Goal: Task Accomplishment & Management: Complete application form

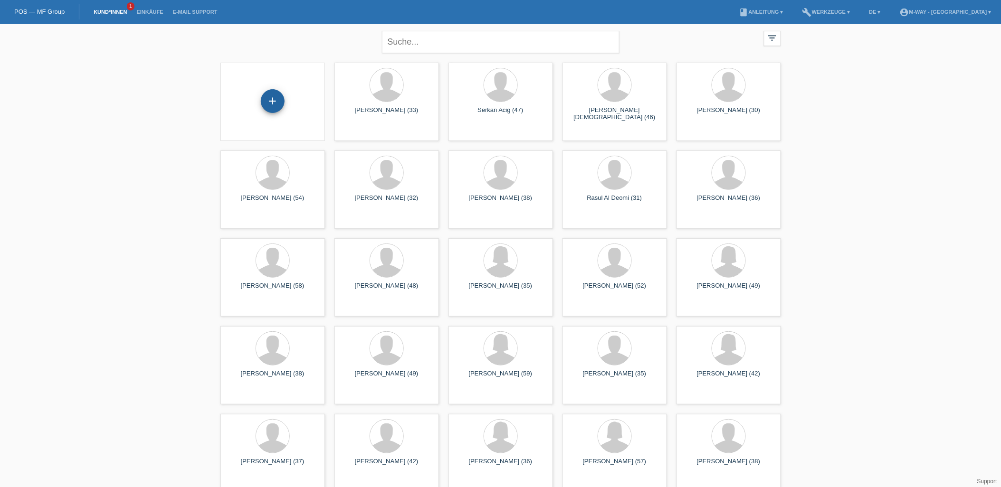
click at [272, 103] on div "+" at bounding box center [273, 101] width 24 height 24
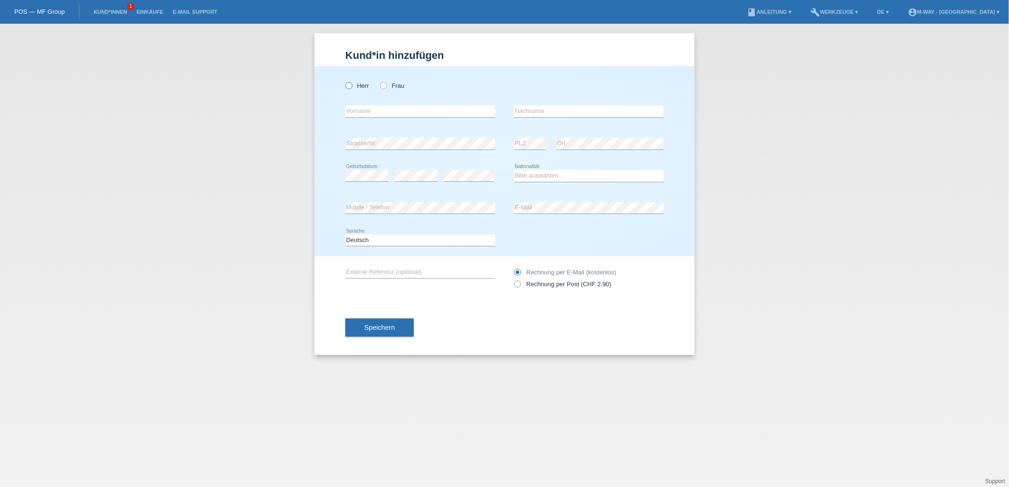
click at [345, 83] on input "Herr" at bounding box center [348, 85] width 6 height 6
radio input "true"
click at [375, 113] on input "text" at bounding box center [420, 111] width 150 height 12
type input "m"
type input "Muhamed"
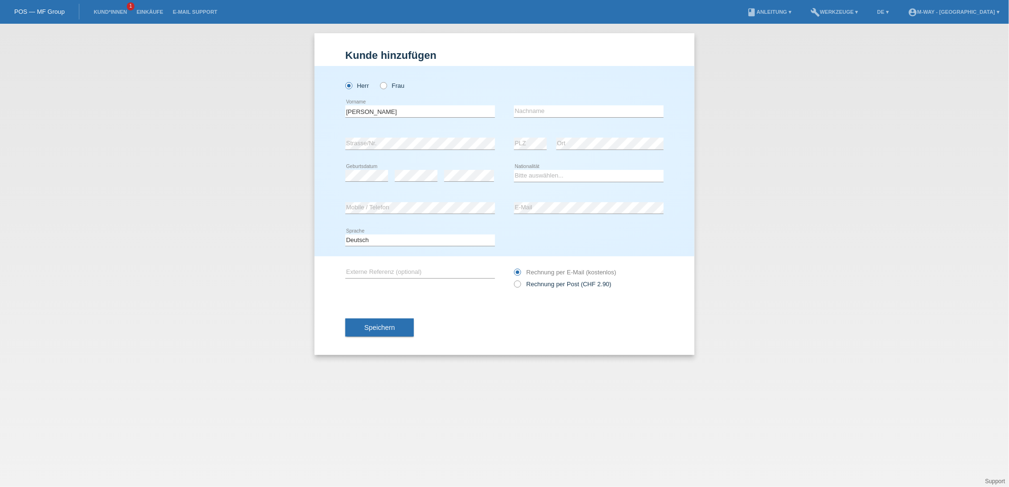
click at [547, 104] on div "error Nachname" at bounding box center [589, 111] width 150 height 32
click at [549, 115] on input "text" at bounding box center [589, 111] width 150 height 12
type input "[PERSON_NAME]"
click at [531, 174] on select "Bitte auswählen... Schweiz Deutschland Liechtenstein Österreich ------------ Af…" at bounding box center [589, 175] width 150 height 11
select select "MK"
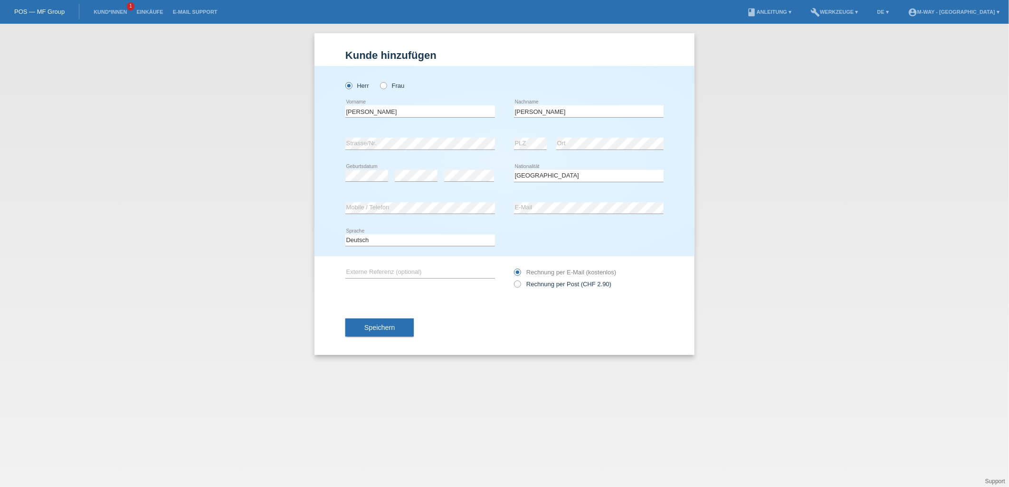
click at [591, 438] on div "Kund*in hinzufügen Kunde hinzufügen Kundin hinzufügen Herr Frau Muhamed error V…" at bounding box center [504, 255] width 1009 height 463
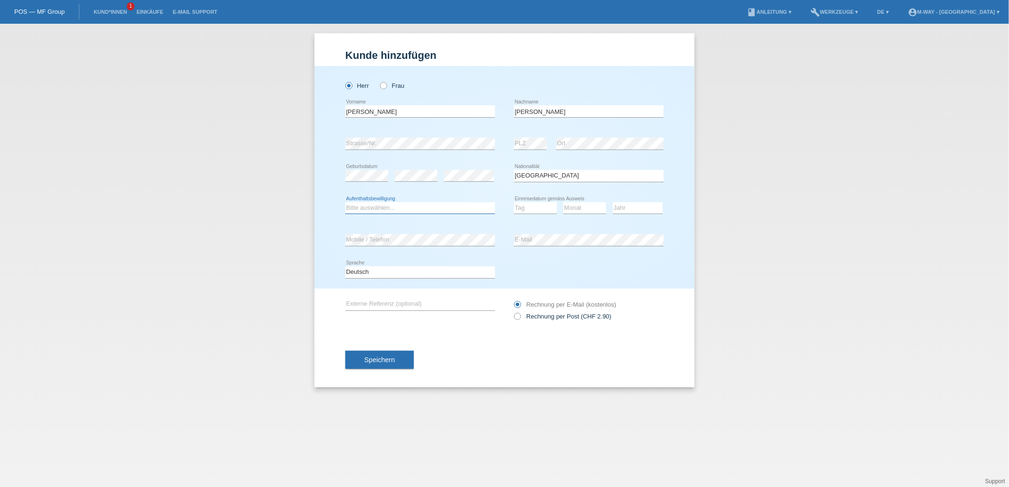
click at [362, 208] on select "Bitte auswählen... C B B - Flüchtlingsstatus Andere" at bounding box center [420, 207] width 150 height 11
select select "B"
click at [345, 202] on select "Bitte auswählen... C B B - Flüchtlingsstatus Andere" at bounding box center [420, 207] width 150 height 11
click at [537, 206] on select "Tag 01 02 03 04 05 06 07 08 09 10 11" at bounding box center [535, 207] width 43 height 11
select select "31"
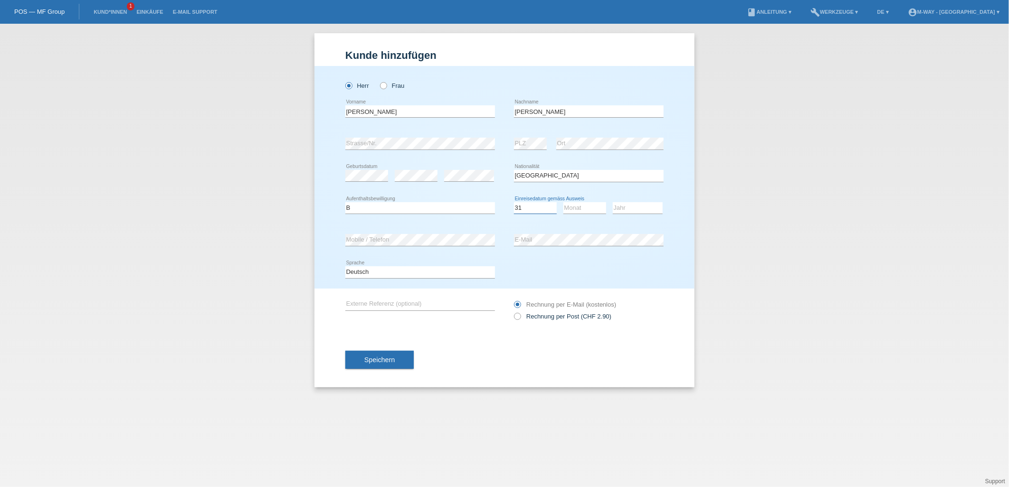
click at [514, 202] on select "Tag 01 02 03 04 05 06 07 08 09 10 11" at bounding box center [535, 207] width 43 height 11
click at [583, 206] on select "Monat 01 02 03 04 05 06 07 08 09 10 11" at bounding box center [584, 207] width 43 height 11
select select "01"
click at [563, 202] on select "Monat 01 02 03 04 05 06 07 08 09 10 11" at bounding box center [584, 207] width 43 height 11
click at [633, 207] on select "Jahr 2025 2024 2023 2022 2021 2020 2019 2018 2017 2016 2015 2014 2013 2012 2011…" at bounding box center [638, 207] width 50 height 11
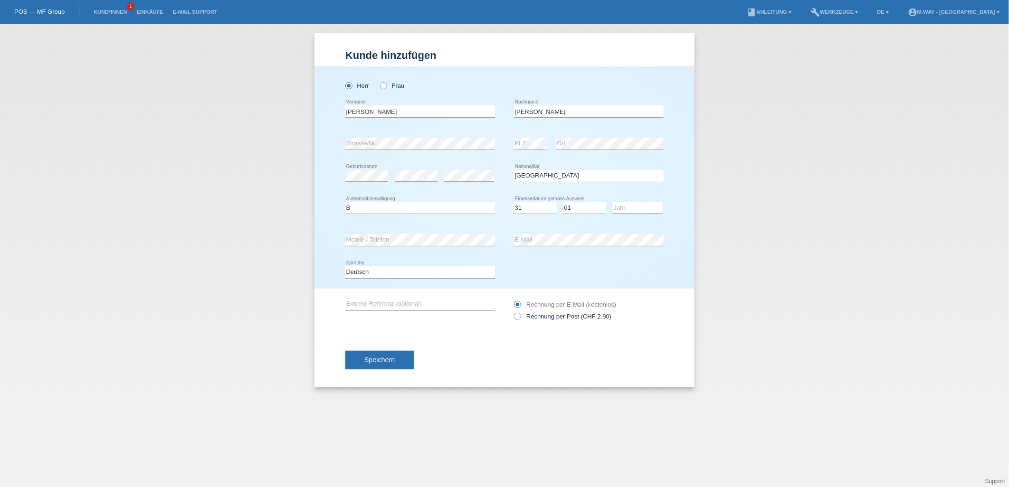
select select "2024"
click at [613, 202] on select "Jahr 2025 2024 2023 2022 2021 2020 2019 2018 2017 2016 2015 2014 2013 2012 2011…" at bounding box center [638, 207] width 50 height 11
click at [362, 360] on button "Speichern" at bounding box center [379, 360] width 68 height 18
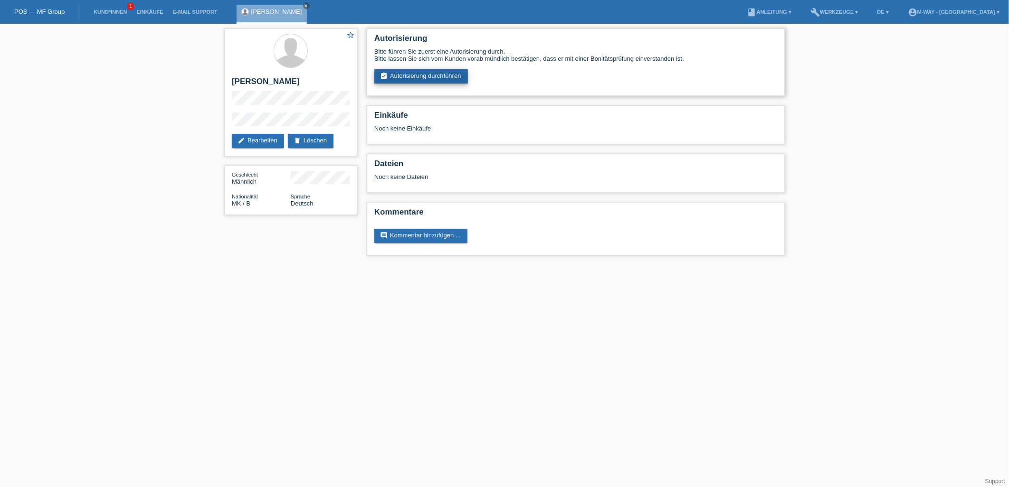
click at [399, 74] on link "assignment_turned_in Autorisierung durchführen" at bounding box center [421, 76] width 94 height 14
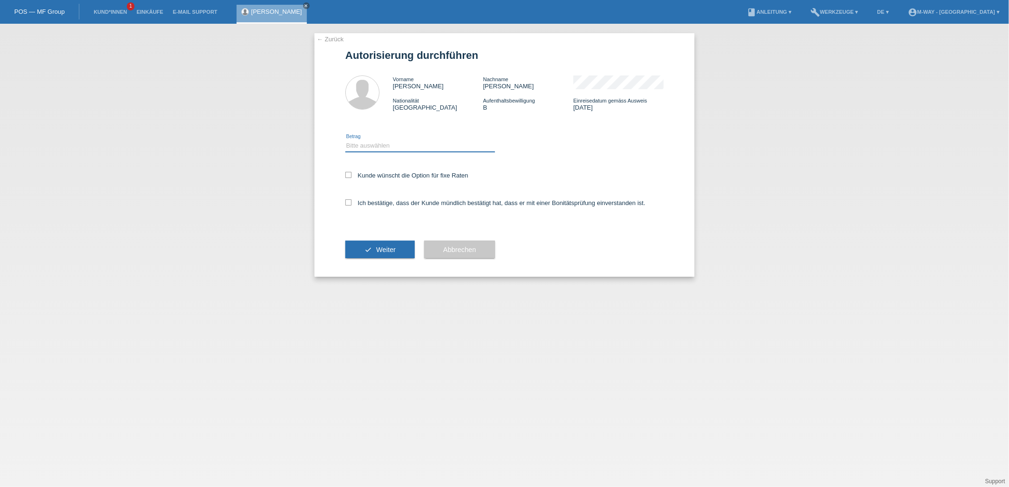
click at [429, 147] on select "Bitte auswählen CHF 1.00 - CHF 499.00 CHF 500.00 - CHF 1'999.00 CHF 2'000.00 - …" at bounding box center [420, 145] width 150 height 11
select select "2"
click at [345, 140] on select "Bitte auswählen CHF 1.00 - CHF 499.00 CHF 500.00 - CHF 1'999.00 CHF 2'000.00 - …" at bounding box center [420, 145] width 150 height 11
click at [348, 172] on icon at bounding box center [348, 175] width 6 height 6
click at [348, 172] on input "Kunde wünscht die Option für fixe Raten" at bounding box center [348, 175] width 6 height 6
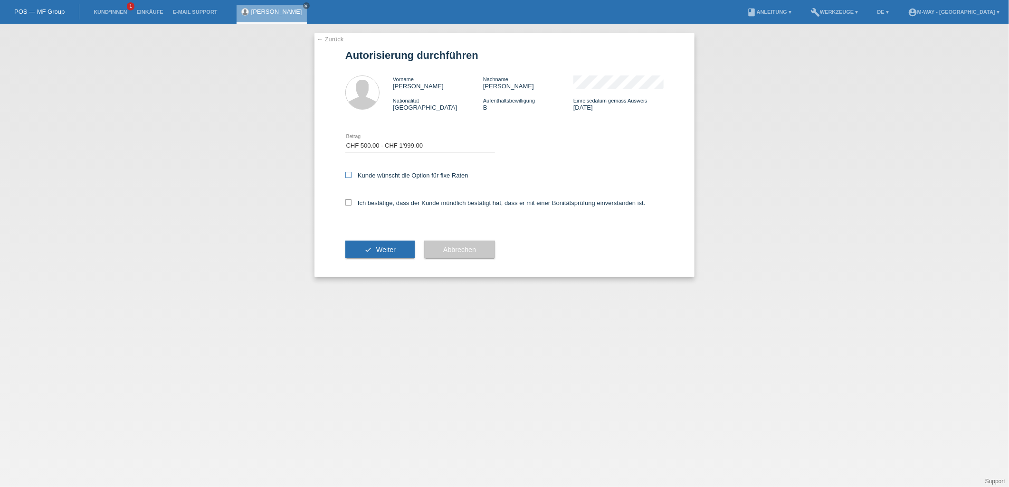
checkbox input "true"
click at [349, 200] on icon at bounding box center [348, 202] width 6 height 6
click at [349, 200] on input "Ich bestätige, dass der Kunde mündlich bestätigt hat, dass er mit einer Bonität…" at bounding box center [348, 202] width 6 height 6
checkbox input "true"
click at [388, 247] on span "Weiter" at bounding box center [385, 250] width 19 height 8
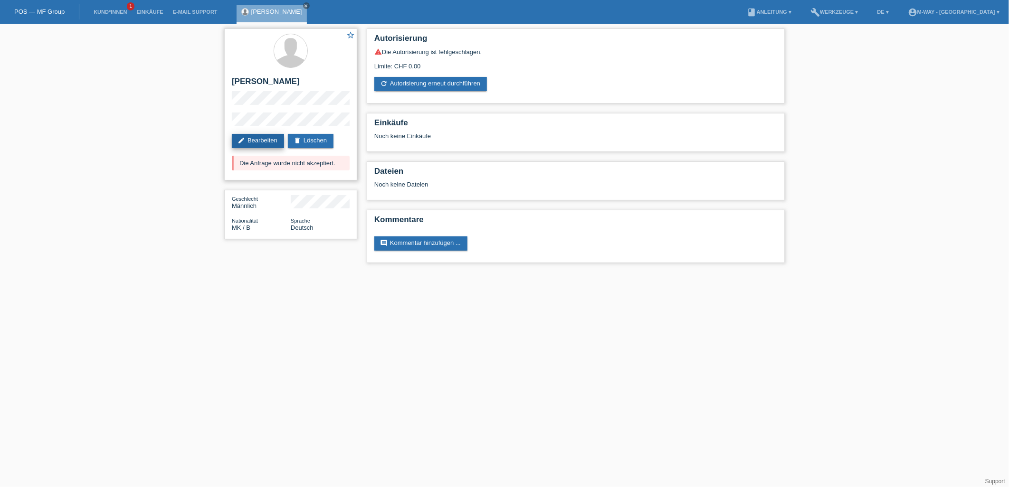
click at [264, 143] on link "edit Bearbeiten" at bounding box center [258, 141] width 52 height 14
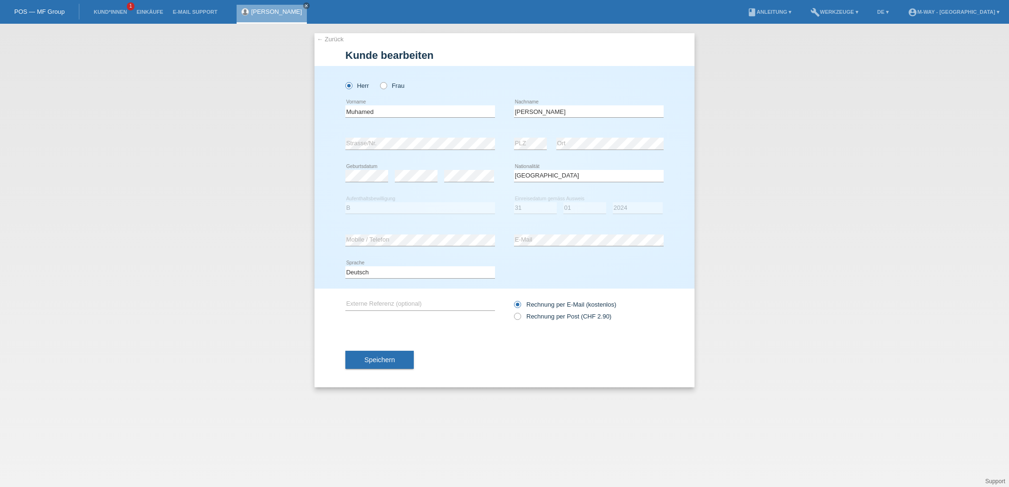
select select "MK"
select select "B"
select select "31"
select select "01"
select select "2024"
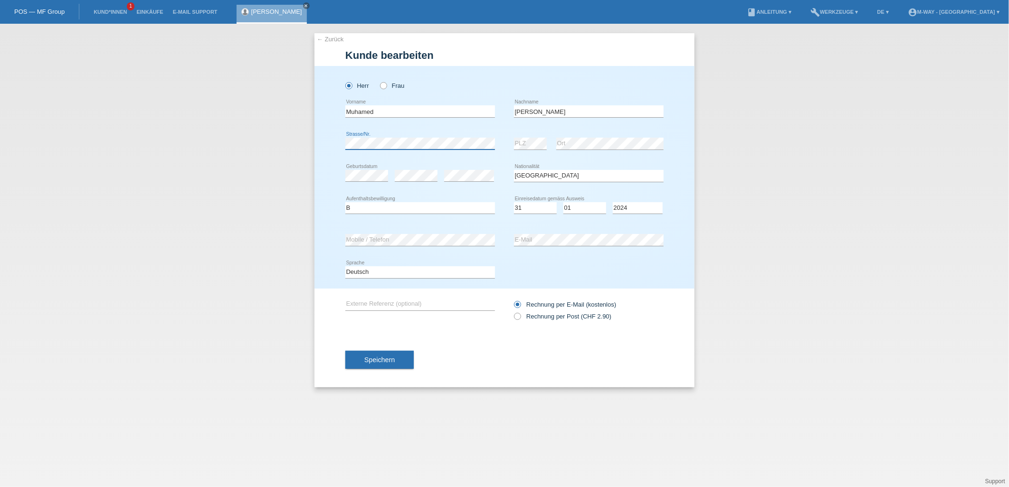
click at [298, 153] on div "← Zurück Kunde bearbeiten Herr Frau Muhamed error Vorname error" at bounding box center [504, 255] width 1009 height 463
click at [675, 111] on div "Herr Frau [GEOGRAPHIC_DATA] error Vorname C" at bounding box center [504, 177] width 380 height 223
drag, startPoint x: 382, startPoint y: 348, endPoint x: 378, endPoint y: 354, distance: 8.2
click at [382, 348] on div "Speichern" at bounding box center [504, 359] width 318 height 55
click at [369, 359] on span "Speichern" at bounding box center [379, 360] width 30 height 8
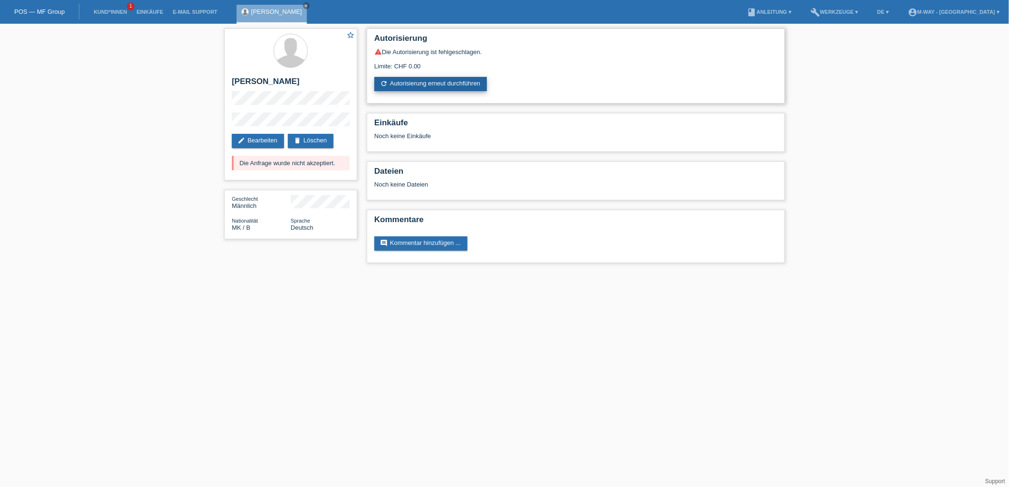
click at [429, 83] on link "refresh Autorisierung erneut durchführen" at bounding box center [430, 84] width 113 height 14
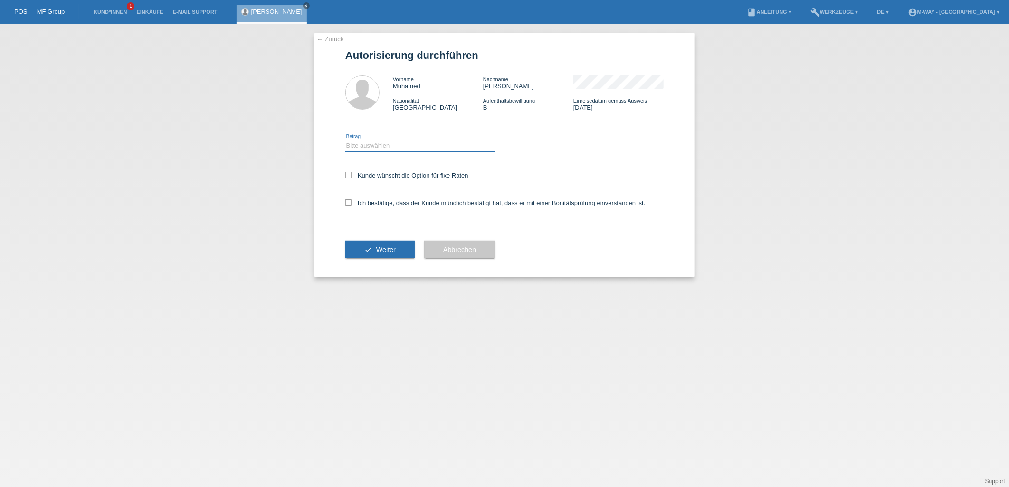
click at [387, 141] on select "Bitte auswählen CHF 1.00 - CHF 499.00 CHF 500.00 - CHF 1'999.00 CHF 2'000.00 - …" at bounding box center [420, 145] width 150 height 11
select select "2"
click at [345, 140] on select "Bitte auswählen CHF 1.00 - CHF 499.00 CHF 500.00 - CHF 1'999.00 CHF 2'000.00 - …" at bounding box center [420, 145] width 150 height 11
click at [348, 177] on icon at bounding box center [348, 175] width 6 height 6
click at [348, 177] on input "Kunde wünscht die Option für fixe Raten" at bounding box center [348, 175] width 6 height 6
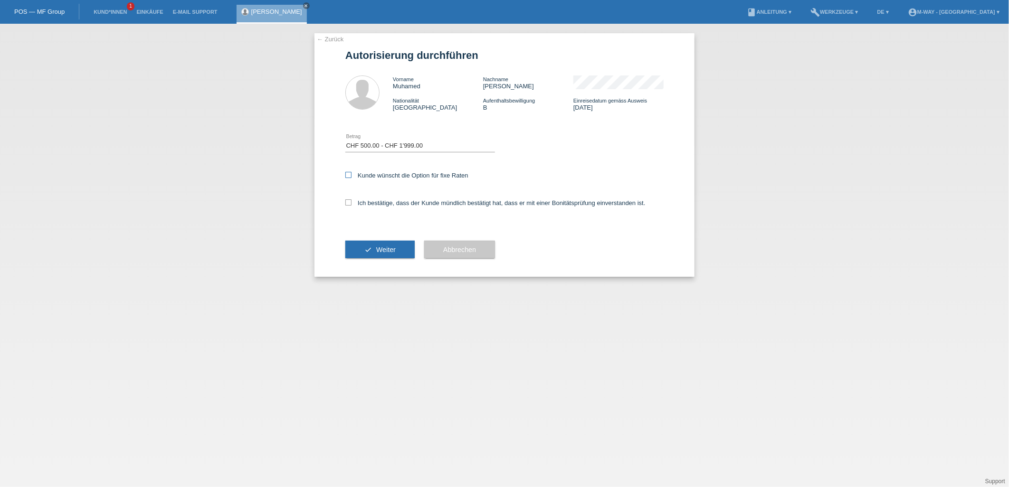
checkbox input "true"
click at [351, 200] on icon at bounding box center [348, 202] width 6 height 6
click at [351, 200] on input "Ich bestätige, dass der Kunde mündlich bestätigt hat, dass er mit einer Bonität…" at bounding box center [348, 202] width 6 height 6
checkbox input "true"
click at [380, 239] on div "check Weiter" at bounding box center [379, 249] width 69 height 55
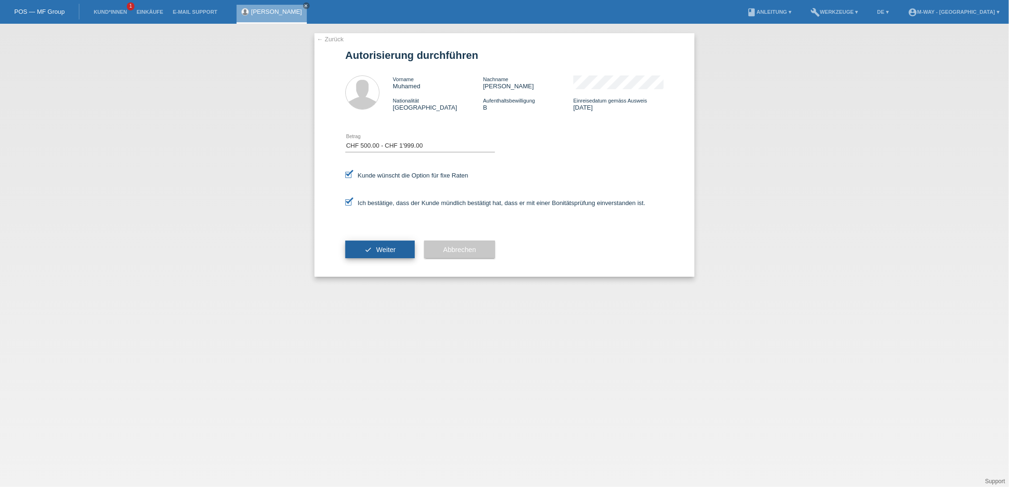
click at [376, 255] on button "check Weiter" at bounding box center [379, 250] width 69 height 18
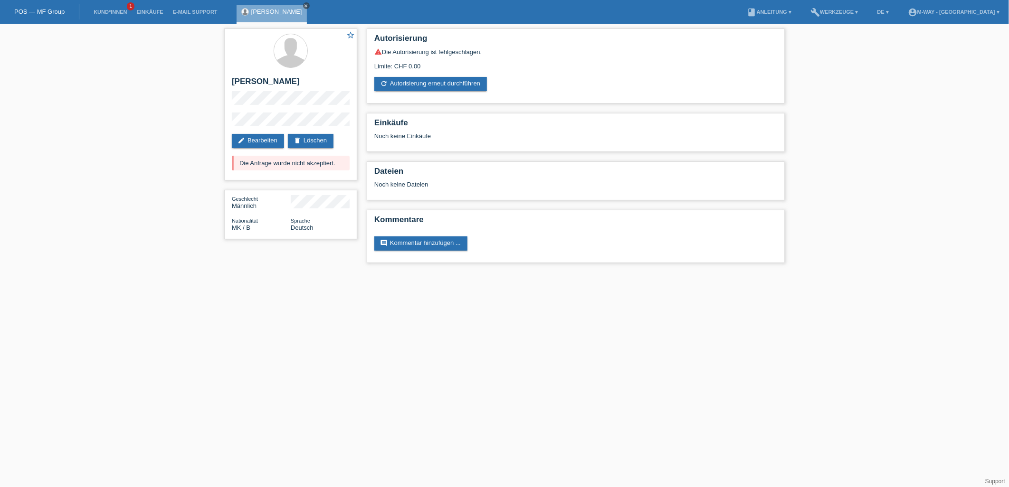
click at [305, 7] on link "close" at bounding box center [306, 5] width 7 height 7
click at [113, 8] on li "Kund*innen 1" at bounding box center [110, 12] width 43 height 24
click at [112, 15] on link "Kund*innen" at bounding box center [110, 12] width 43 height 6
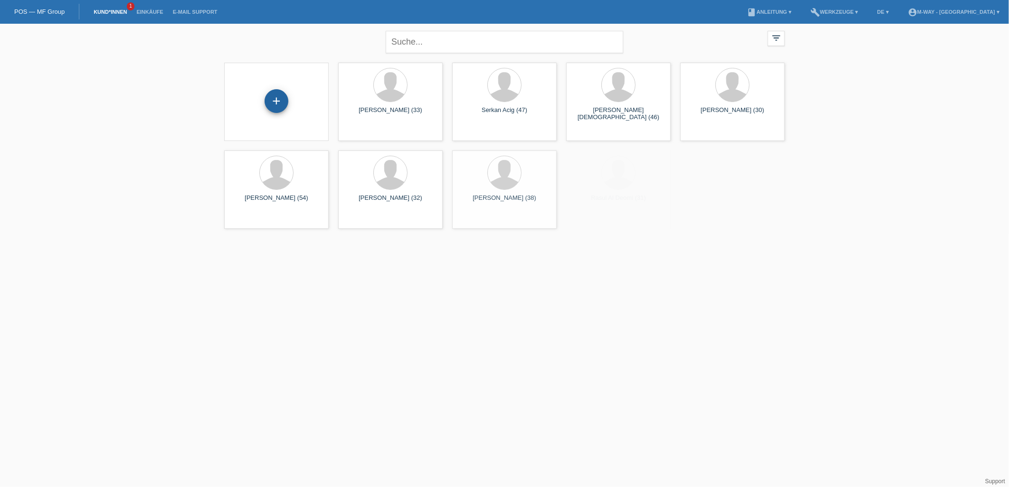
click at [283, 96] on div "+" at bounding box center [276, 101] width 24 height 24
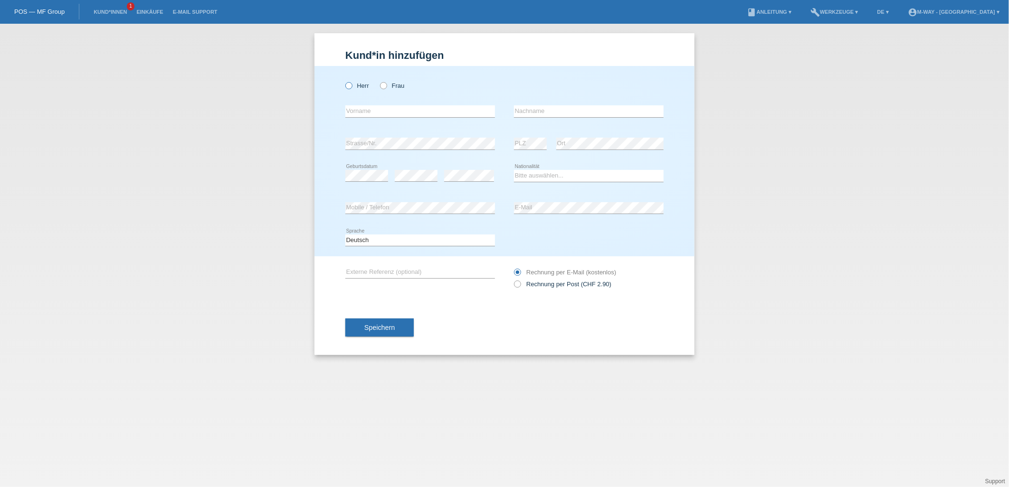
click at [344, 81] on icon at bounding box center [344, 81] width 0 height 0
click at [351, 85] on input "Herr" at bounding box center [348, 85] width 6 height 6
radio input "true"
click at [357, 110] on input "text" at bounding box center [420, 111] width 150 height 12
type input "Nusran"
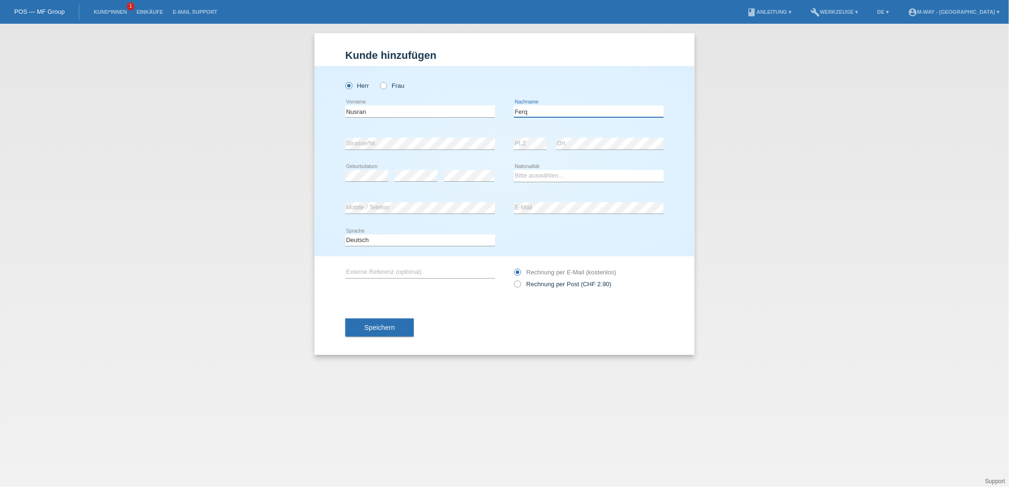
click at [555, 114] on input "Ferq" at bounding box center [589, 111] width 150 height 12
type input "Fera"
click at [393, 325] on span "Speichern" at bounding box center [379, 328] width 30 height 8
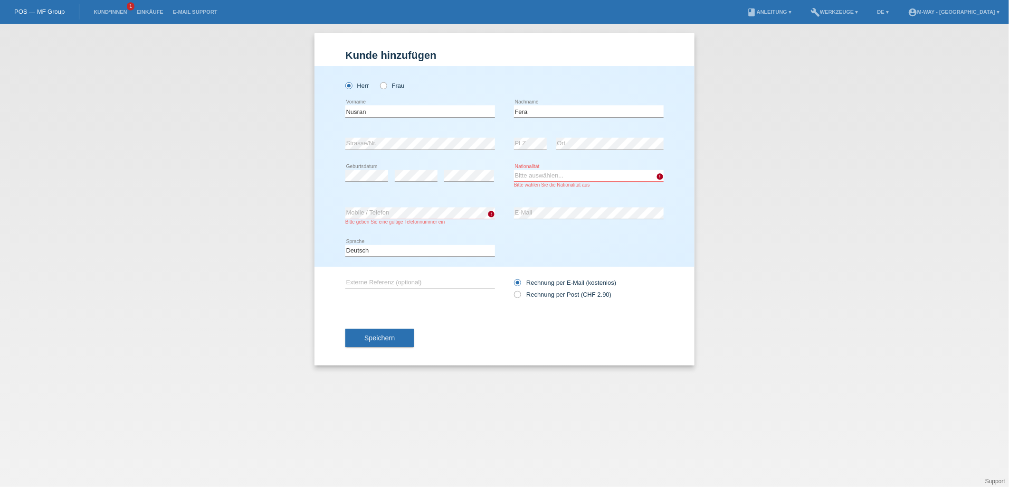
click at [528, 173] on select "Bitte auswählen... Schweiz Deutschland Liechtenstein Österreich ------------ Af…" at bounding box center [589, 175] width 150 height 11
select select "CH"
click at [514, 170] on select "Bitte auswählen... Schweiz Deutschland Liechtenstein Österreich ------------ Af…" at bounding box center [589, 175] width 150 height 11
click at [399, 340] on button "Speichern" at bounding box center [379, 338] width 68 height 18
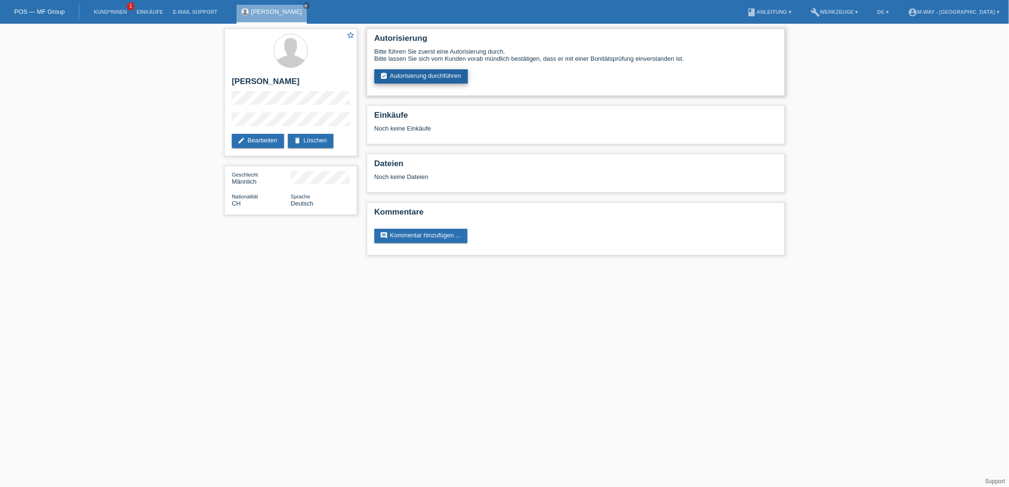
click at [409, 75] on link "assignment_turned_in Autorisierung durchführen" at bounding box center [421, 76] width 94 height 14
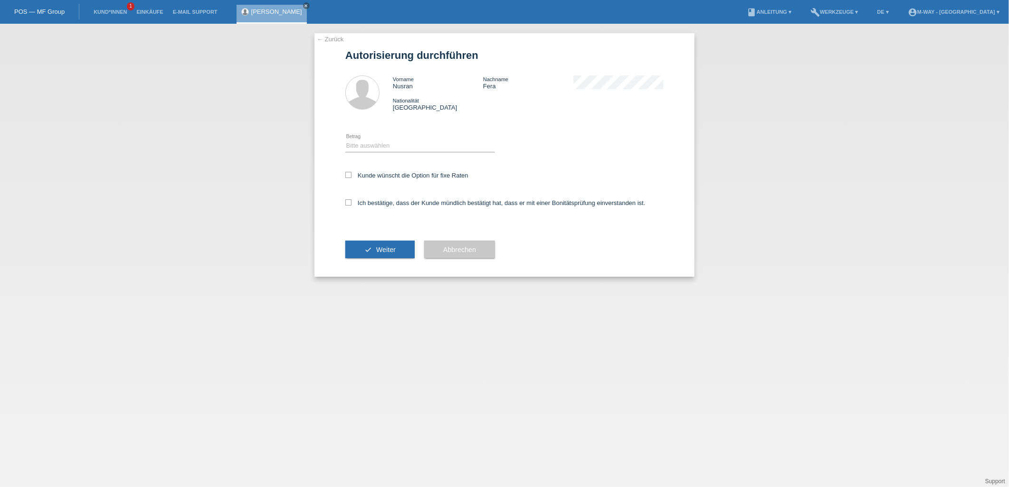
drag, startPoint x: 411, startPoint y: 136, endPoint x: 412, endPoint y: 145, distance: 9.1
click at [411, 142] on div "Bitte auswählen CHF 1.00 - CHF 499.00 CHF 500.00 - CHF 1'999.00 CHF 2'000.00 - …" at bounding box center [420, 146] width 150 height 32
click at [412, 145] on select "Bitte auswählen CHF 1.00 - CHF 499.00 CHF 500.00 - CHF 1'999.00 CHF 2'000.00 - …" at bounding box center [420, 145] width 150 height 11
select select "2"
click at [345, 140] on select "Bitte auswählen CHF 1.00 - CHF 499.00 CHF 500.00 - CHF 1'999.00 CHF 2'000.00 - …" at bounding box center [420, 145] width 150 height 11
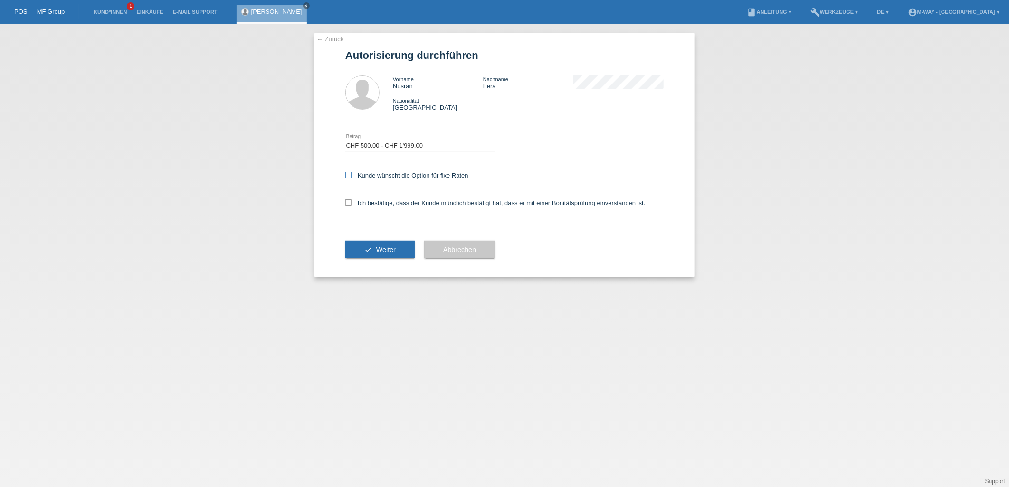
click at [348, 172] on icon at bounding box center [348, 175] width 6 height 6
click at [348, 172] on input "Kunde wünscht die Option für fixe Raten" at bounding box center [348, 175] width 6 height 6
checkbox input "true"
drag, startPoint x: 357, startPoint y: 196, endPoint x: 354, endPoint y: 205, distance: 9.0
click at [357, 202] on div "Ich bestätige, dass der Kunde mündlich bestätigt hat, dass er mit einer Bonität…" at bounding box center [504, 206] width 318 height 32
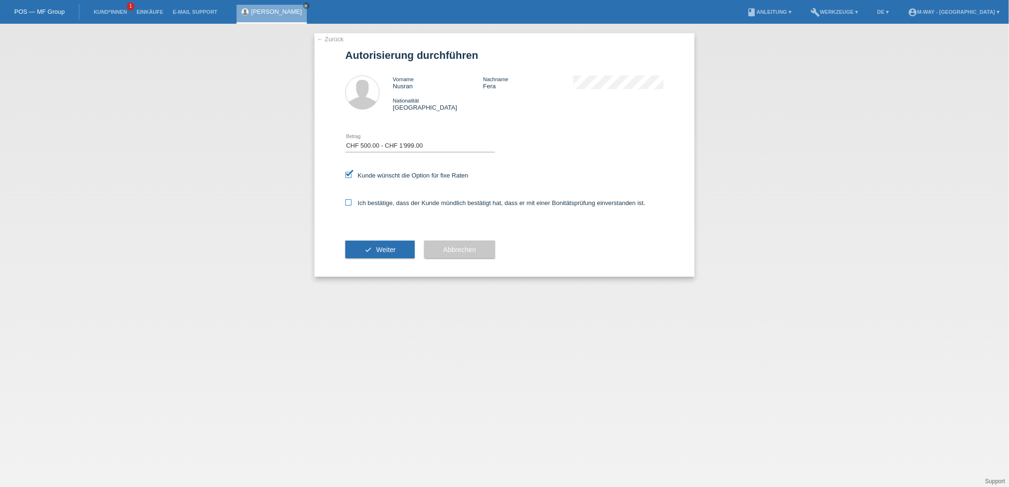
click at [351, 205] on label "Ich bestätige, dass der Kunde mündlich bestätigt hat, dass er mit einer Bonität…" at bounding box center [495, 202] width 300 height 7
click at [351, 205] on input "Ich bestätige, dass der Kunde mündlich bestätigt hat, dass er mit einer Bonität…" at bounding box center [348, 202] width 6 height 6
checkbox input "true"
click at [382, 249] on span "Weiter" at bounding box center [385, 250] width 19 height 8
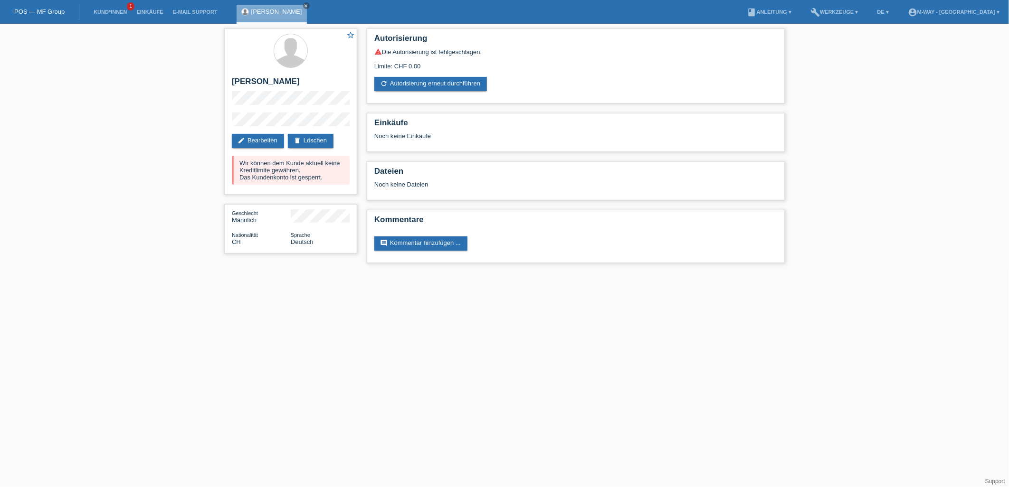
click at [63, 14] on link "POS — MF Group" at bounding box center [39, 11] width 50 height 7
